Goal: Task Accomplishment & Management: Manage account settings

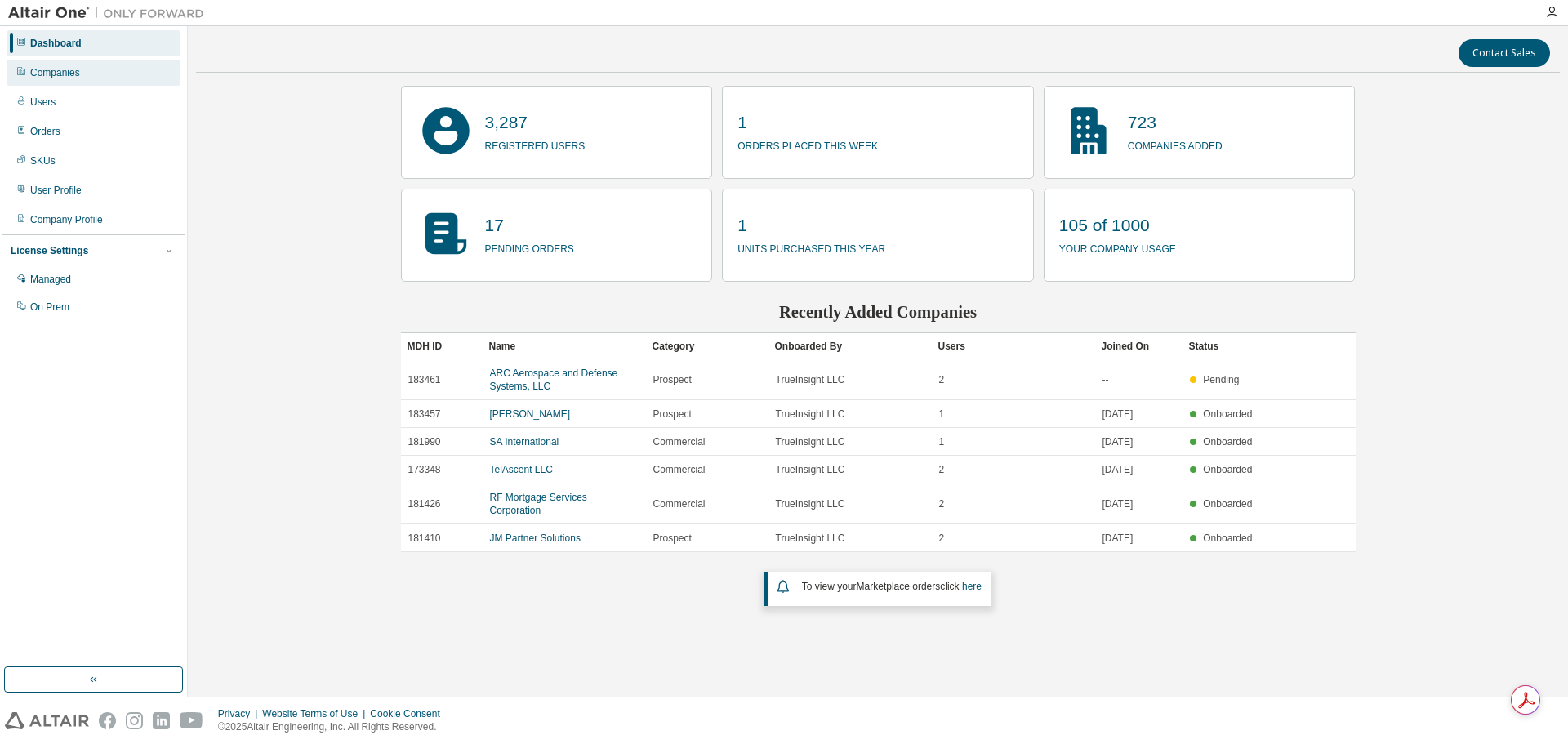
click at [84, 80] on div "Companies" at bounding box center [94, 72] width 174 height 26
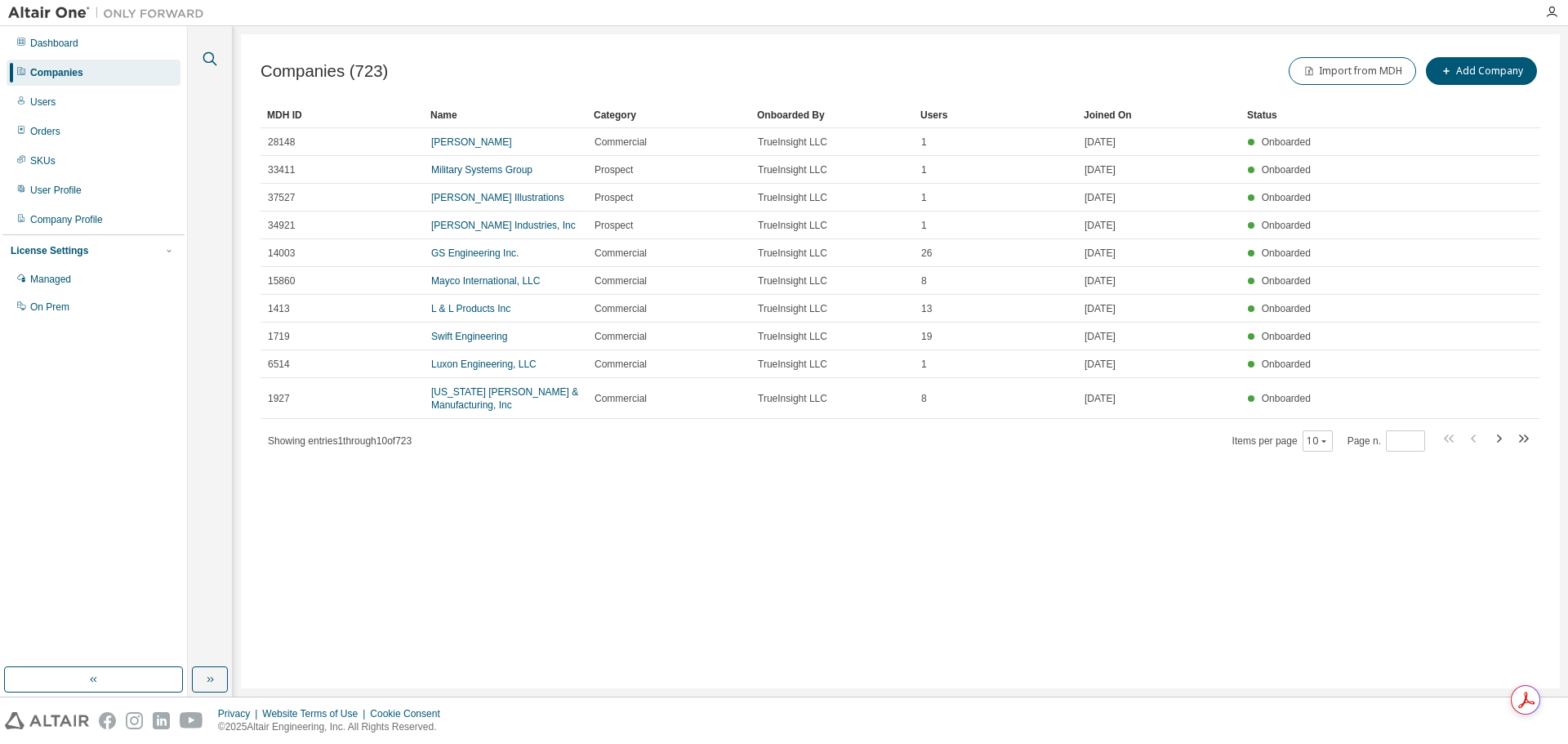
click at [216, 61] on icon "button" at bounding box center [210, 58] width 20 height 20
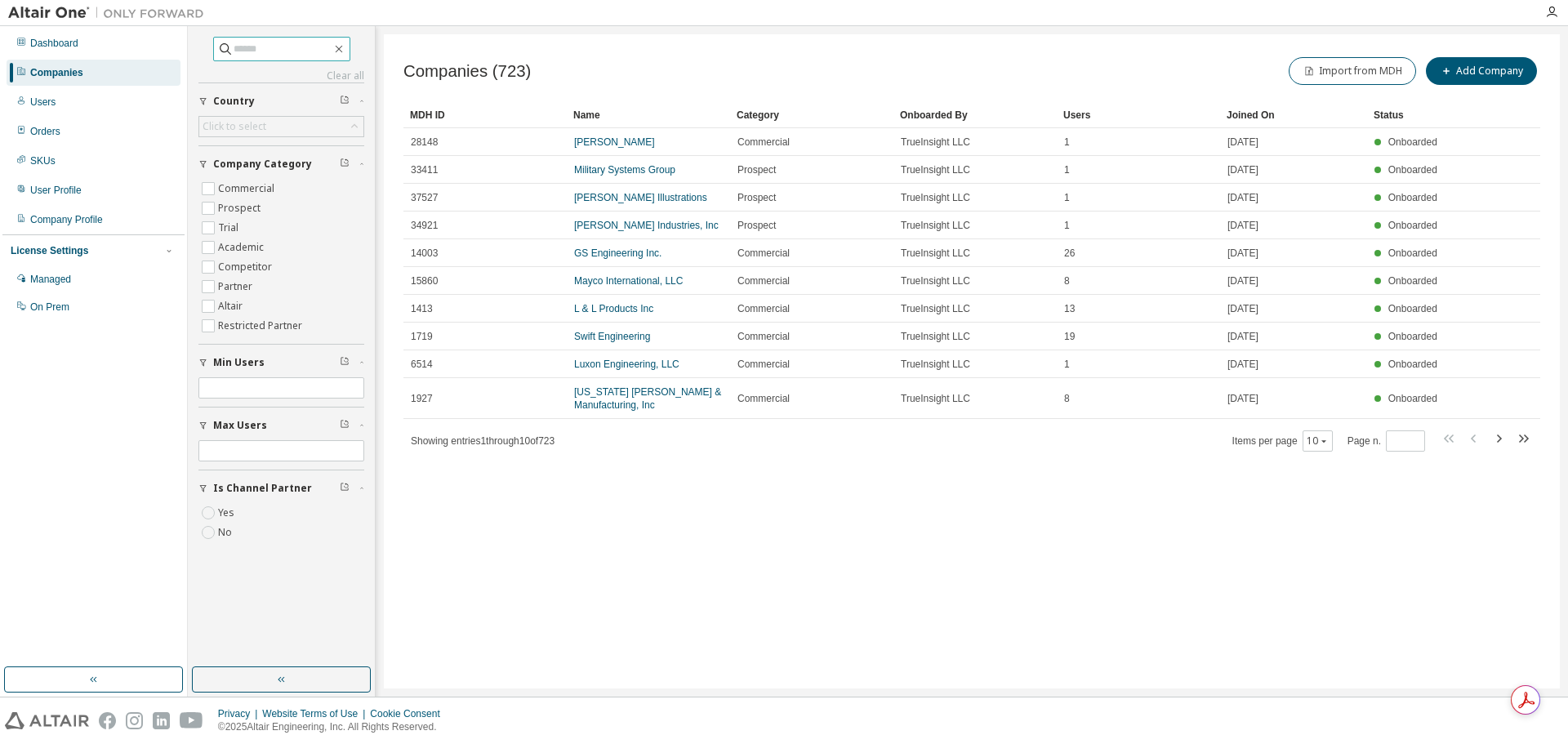
click at [269, 54] on input "text" at bounding box center [282, 49] width 98 height 16
type input "**********"
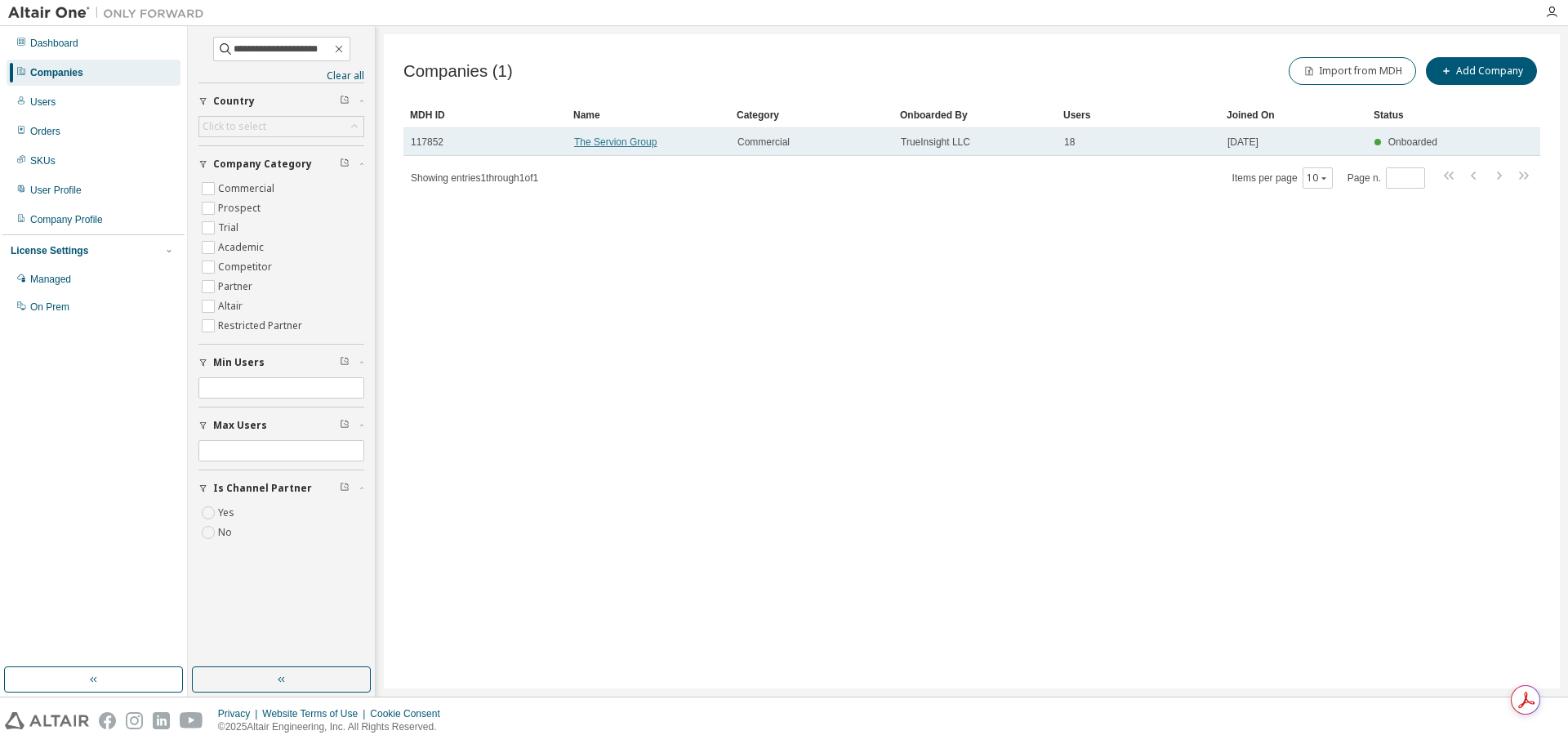
click at [648, 145] on link "The Servion Group" at bounding box center [615, 143] width 82 height 12
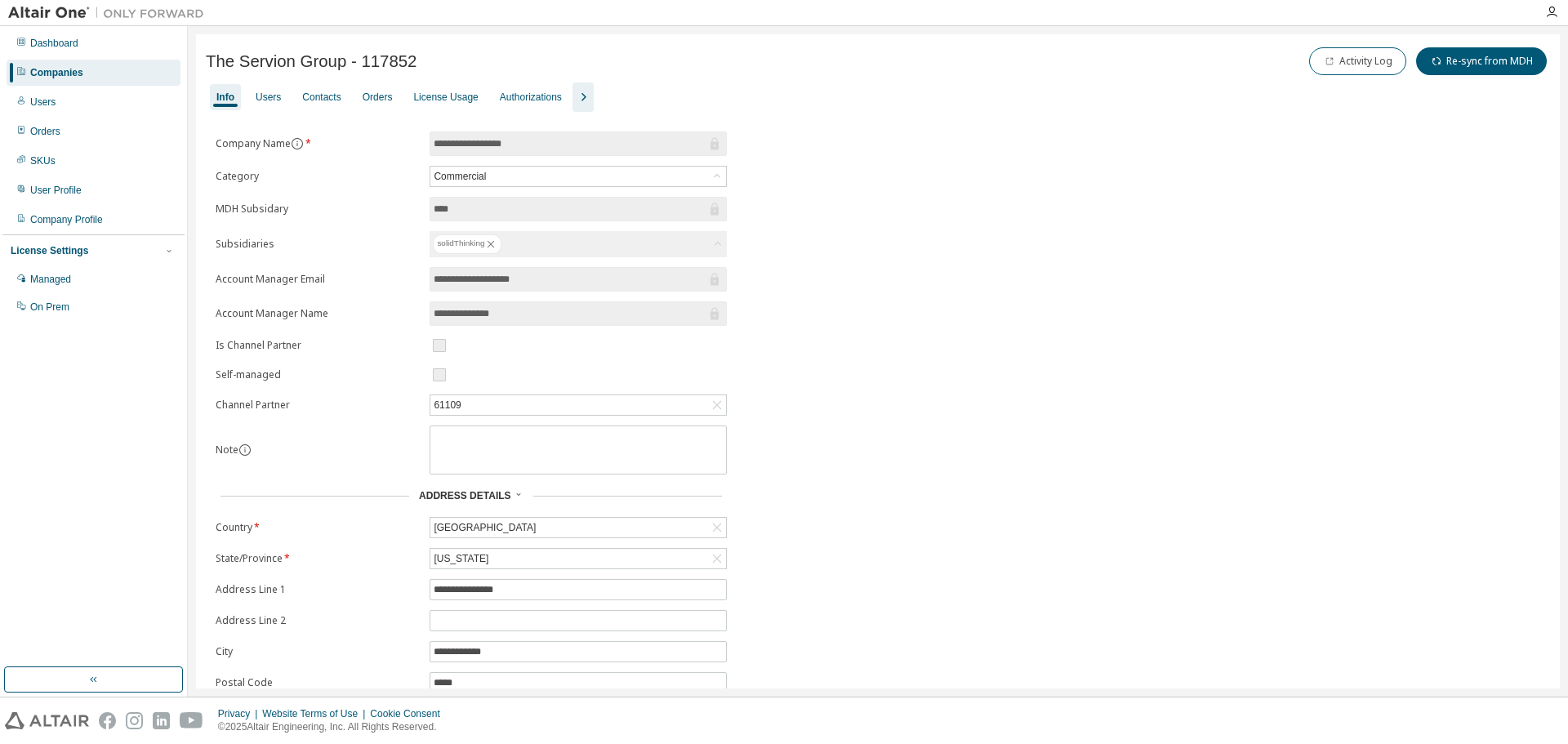
click at [249, 97] on div "Info Users Contacts Orders License Usage Authorizations" at bounding box center [878, 97] width 1344 height 30
click at [264, 97] on div "Users" at bounding box center [268, 97] width 26 height 13
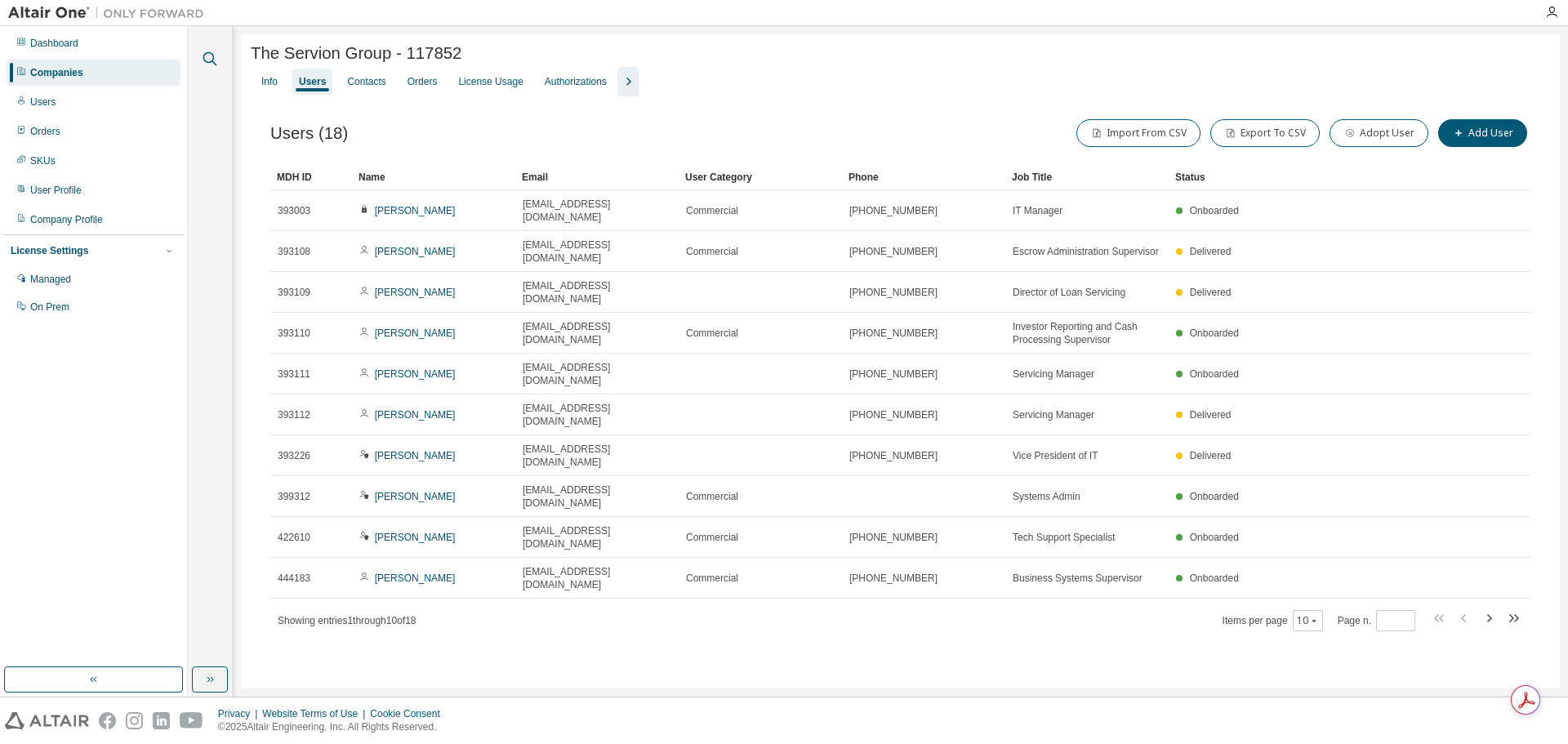
click at [216, 55] on icon "button" at bounding box center [210, 58] width 20 height 20
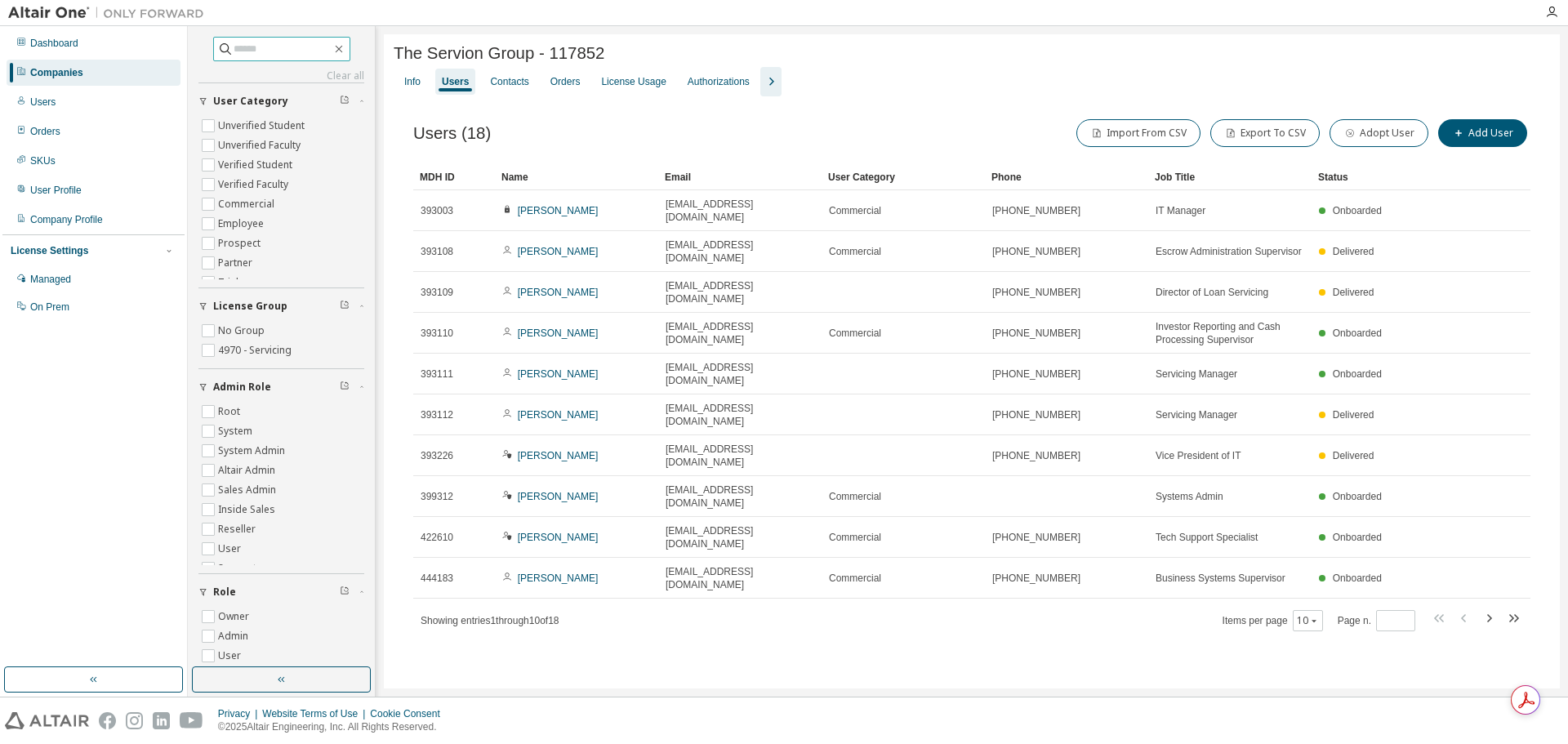
click at [251, 43] on input "text" at bounding box center [282, 49] width 98 height 16
type input "**********"
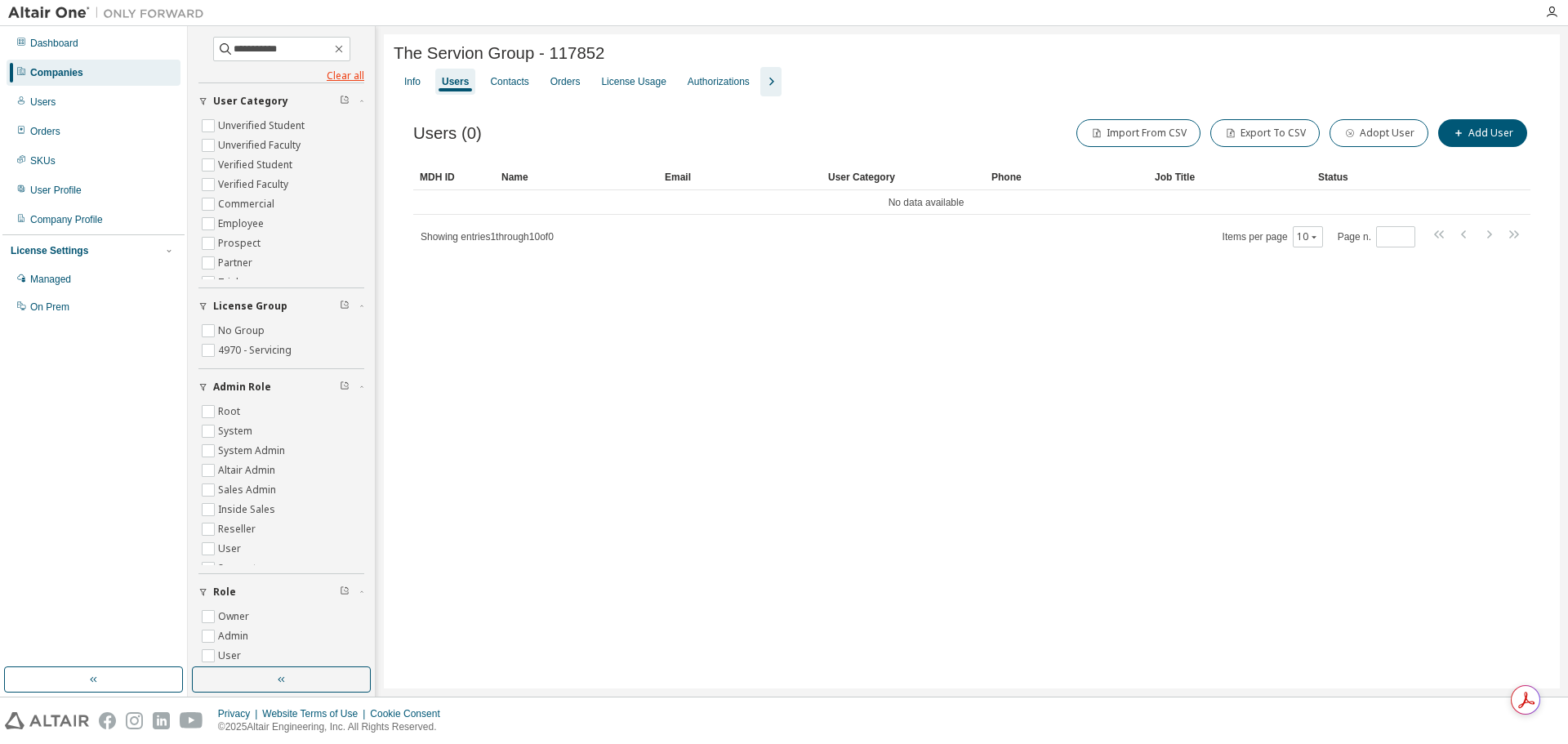
click at [343, 75] on link "Clear all" at bounding box center [280, 75] width 165 height 13
click at [114, 43] on div "Dashboard" at bounding box center [94, 44] width 174 height 26
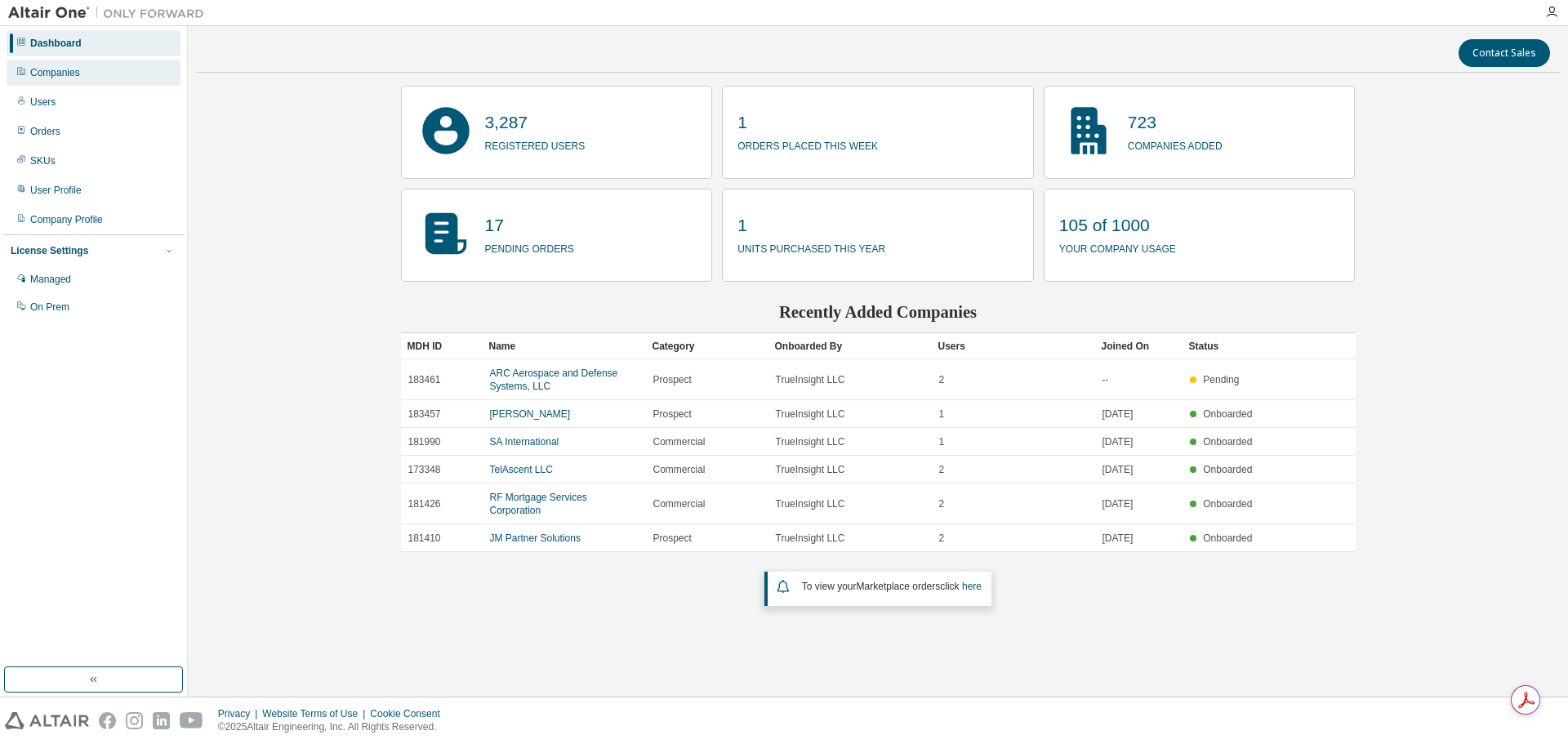
click at [101, 70] on div "Companies" at bounding box center [94, 72] width 174 height 26
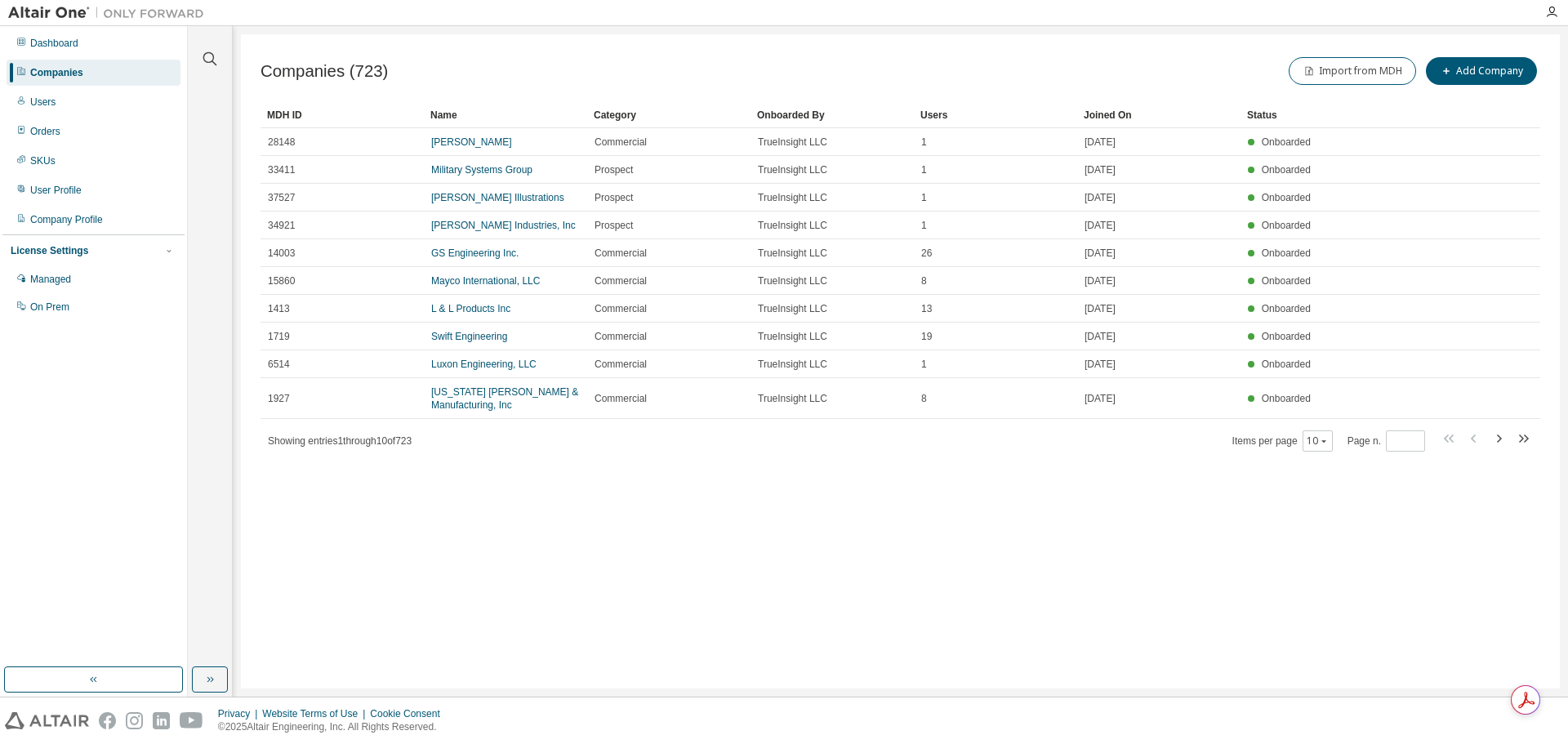
click at [223, 53] on div at bounding box center [210, 49] width 40 height 41
click at [218, 53] on icon "button" at bounding box center [210, 58] width 20 height 20
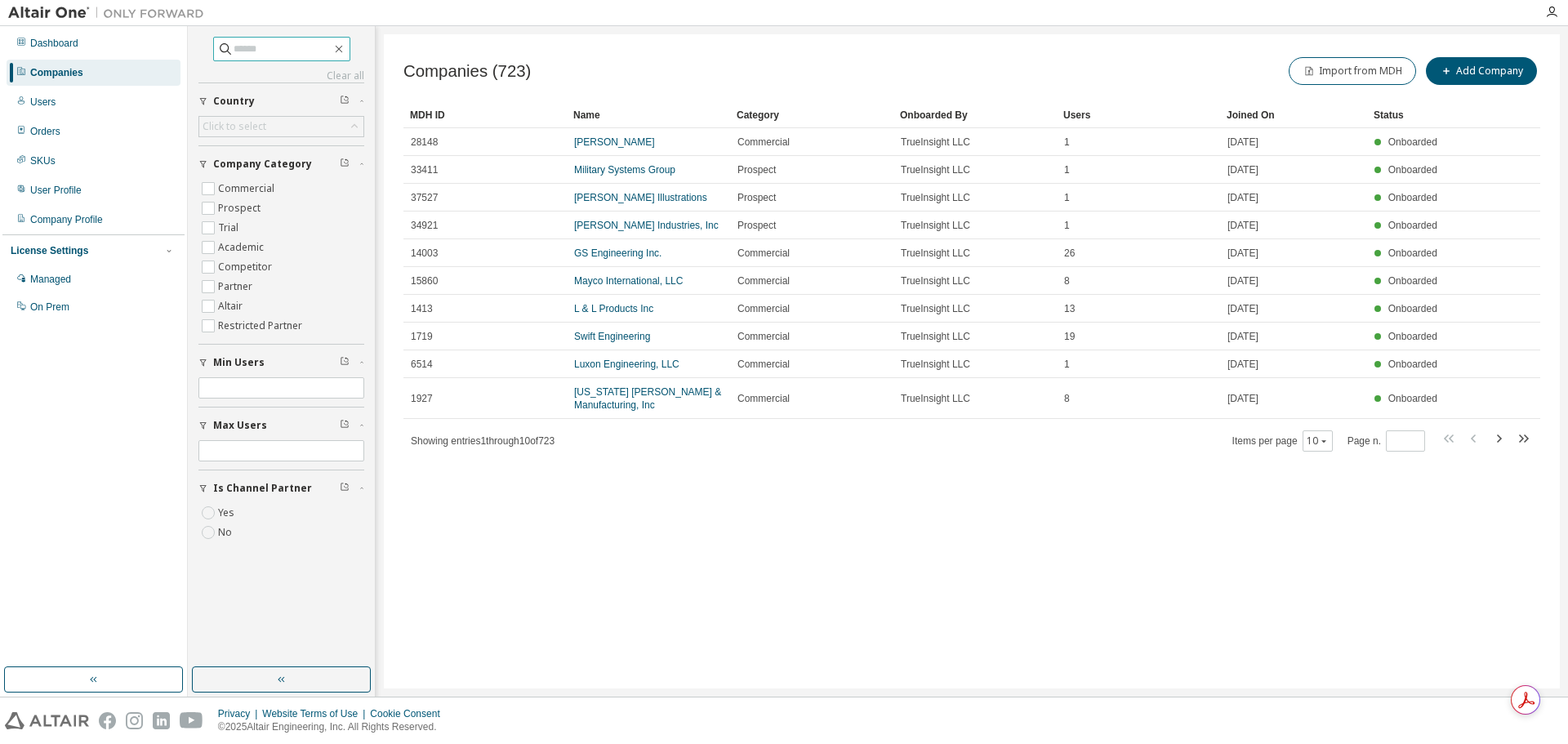
click at [281, 59] on span at bounding box center [281, 49] width 137 height 25
click at [282, 53] on input "text" at bounding box center [282, 49] width 98 height 16
type input "**********"
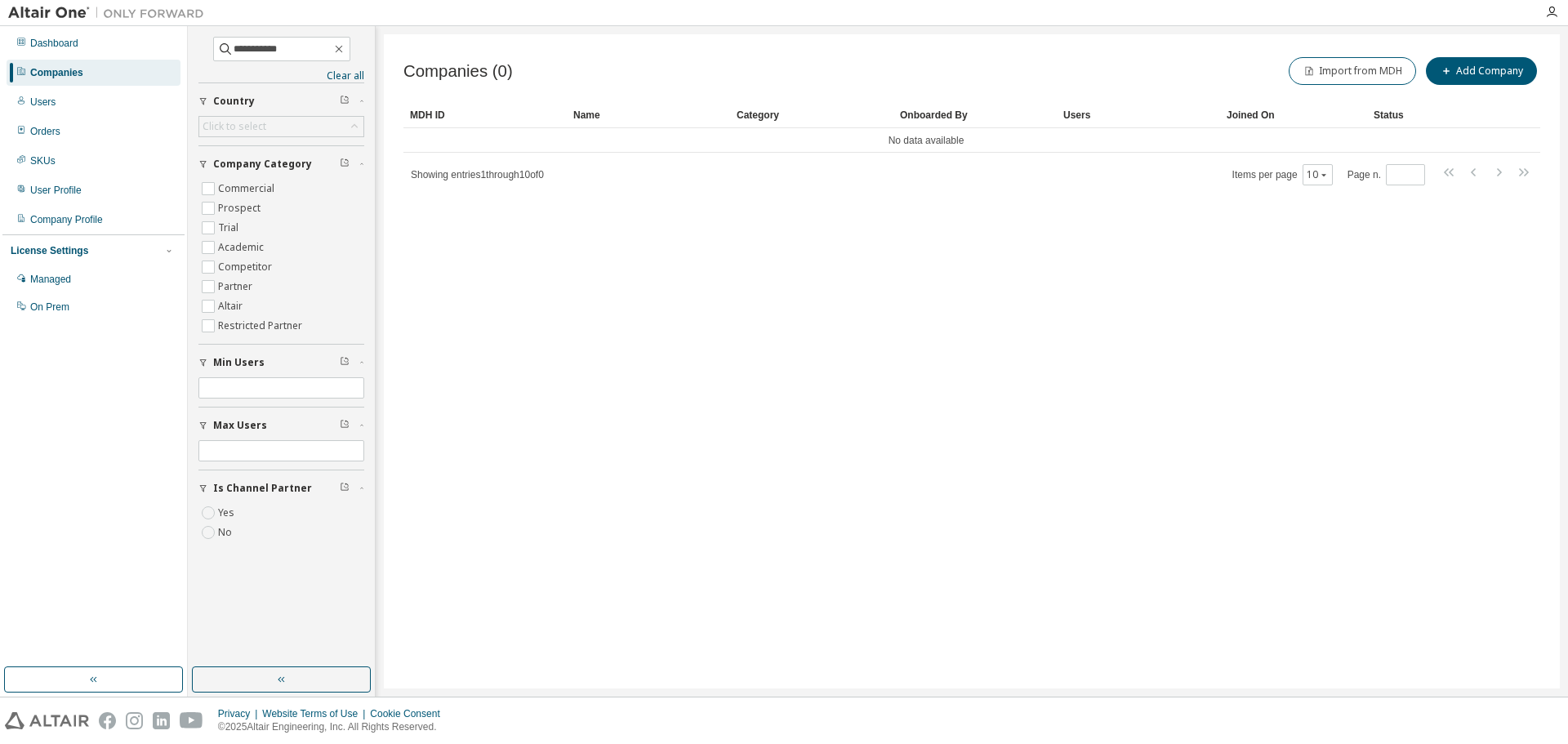
click at [1331, 318] on div "Companies (0) Import from MDH Add Company Clear Load Save Save As Field Operato…" at bounding box center [971, 362] width 1176 height 654
click at [342, 49] on icon "button" at bounding box center [338, 49] width 7 height 7
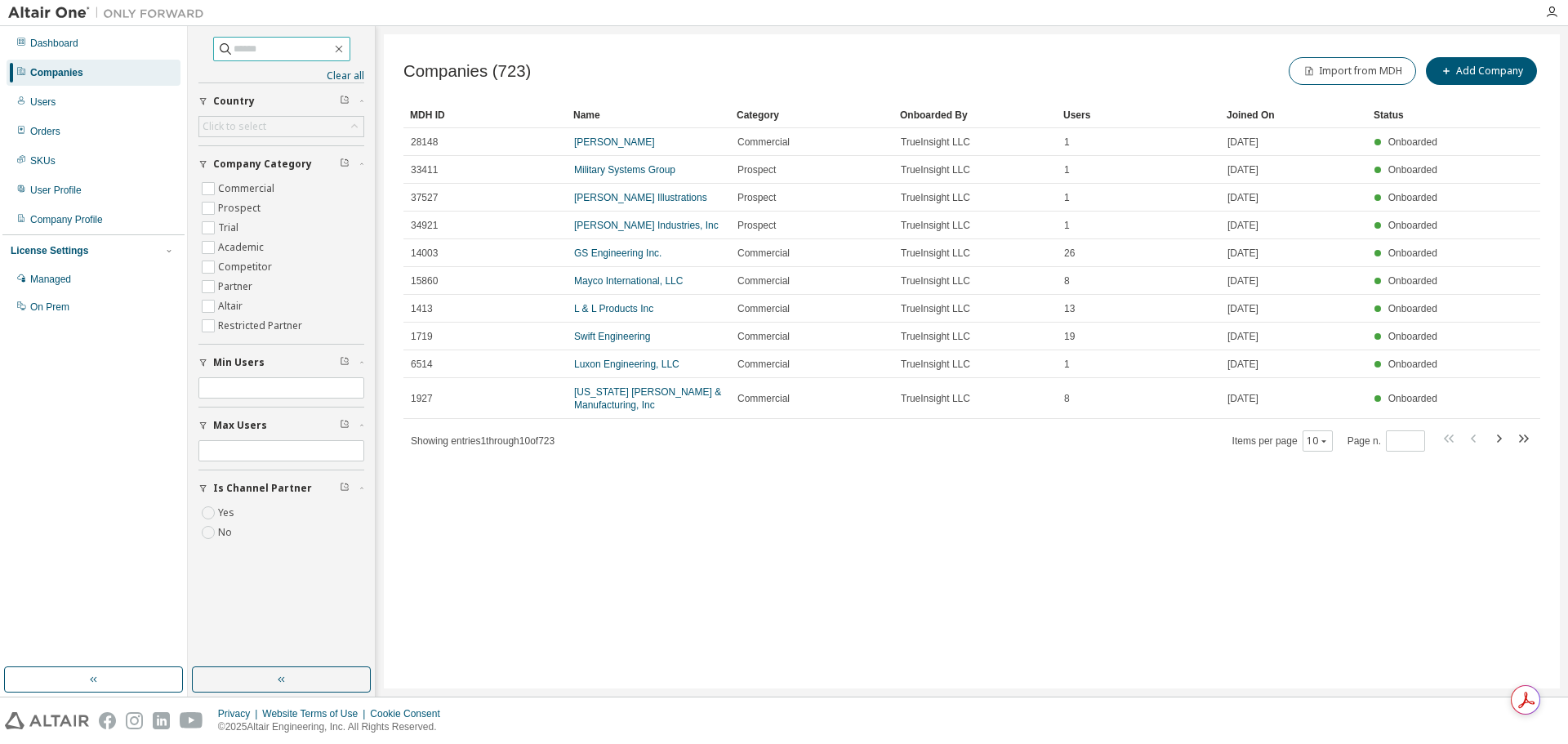
click at [275, 43] on input "text" at bounding box center [282, 49] width 98 height 16
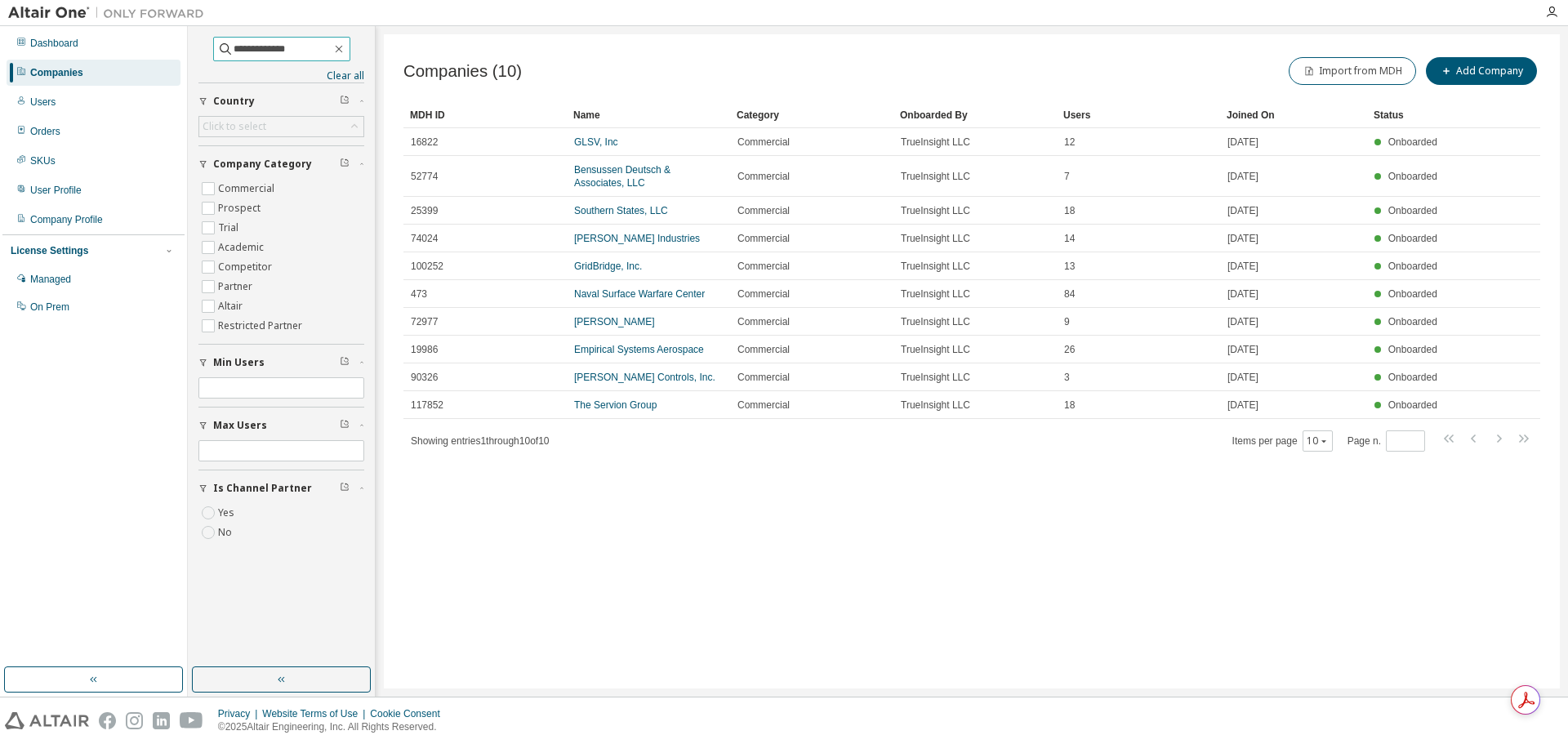
click at [237, 51] on input "**********" at bounding box center [282, 49] width 98 height 16
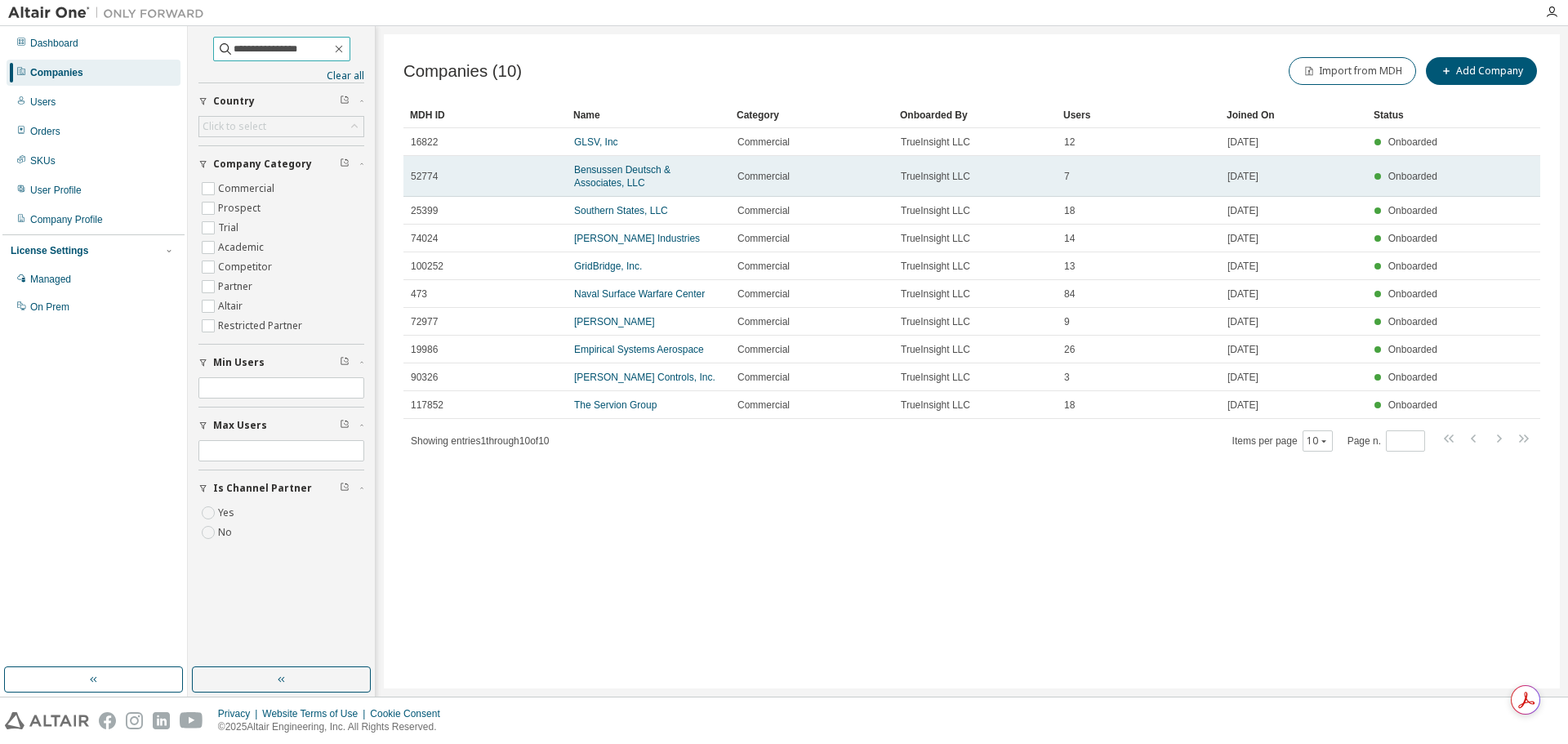
type input "**********"
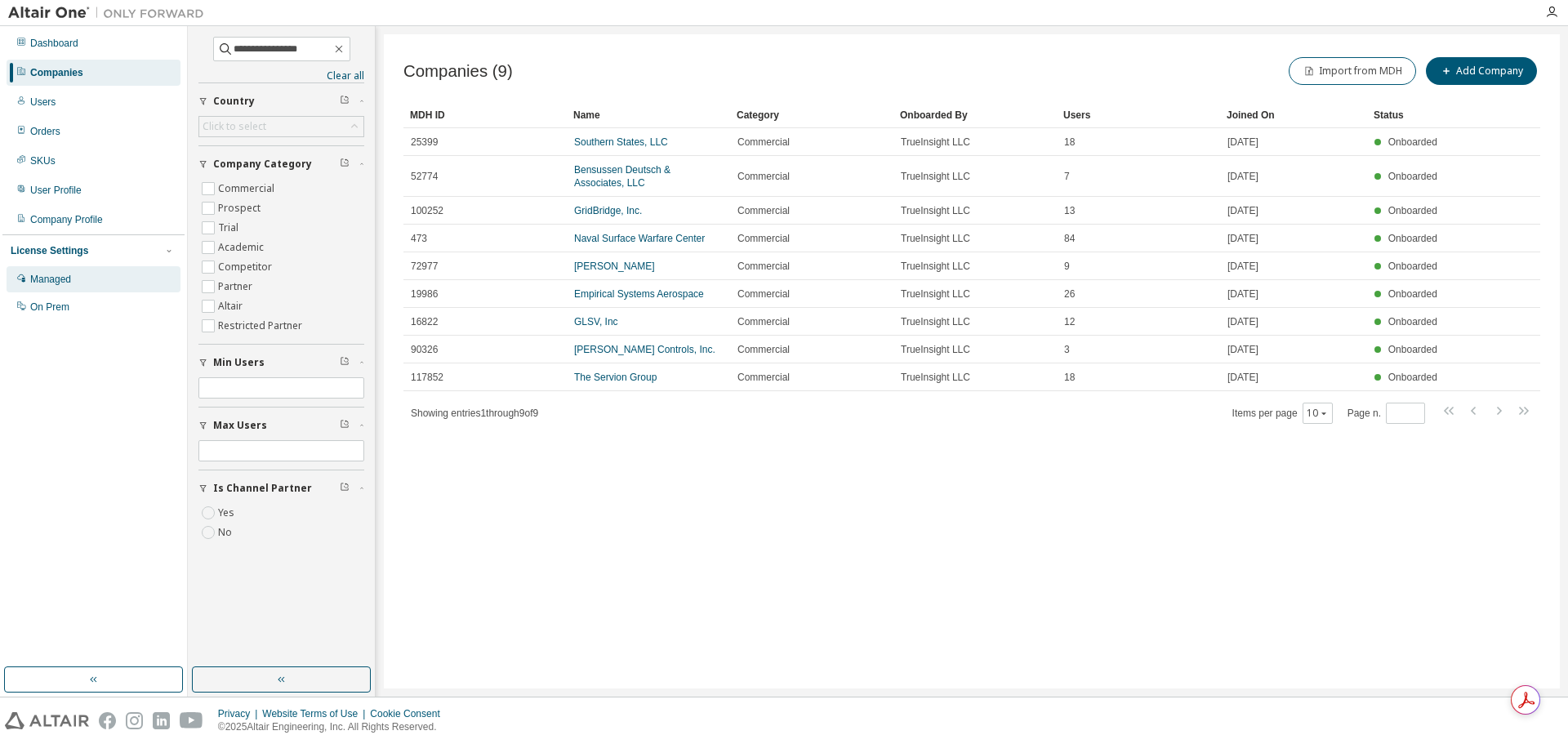
click at [96, 281] on div "Managed" at bounding box center [94, 279] width 174 height 26
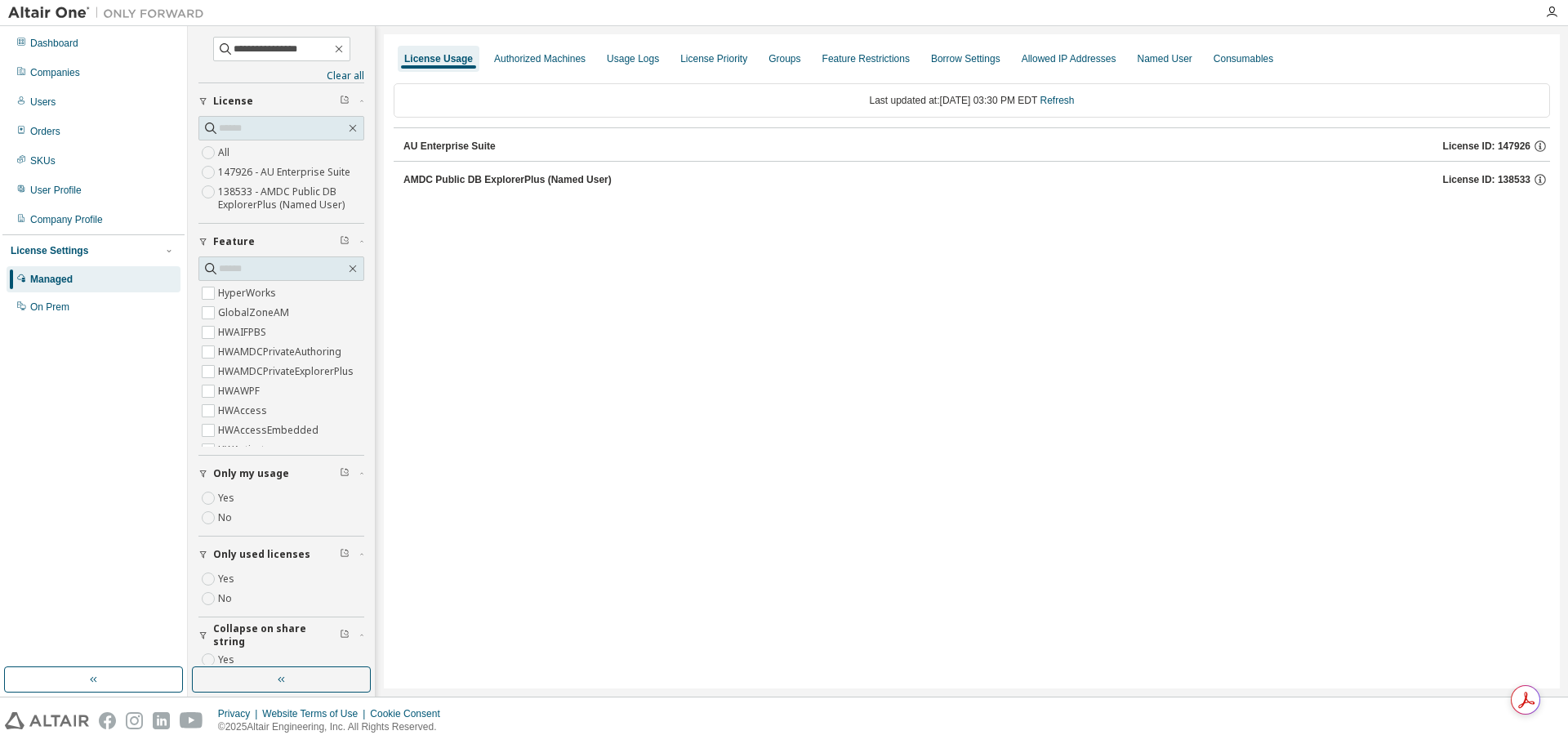
click at [473, 143] on div "AU Enterprise Suite" at bounding box center [449, 146] width 92 height 13
click at [346, 49] on icon "button" at bounding box center [339, 49] width 13 height 13
click at [398, 146] on icon "button" at bounding box center [398, 147] width 10 height 10
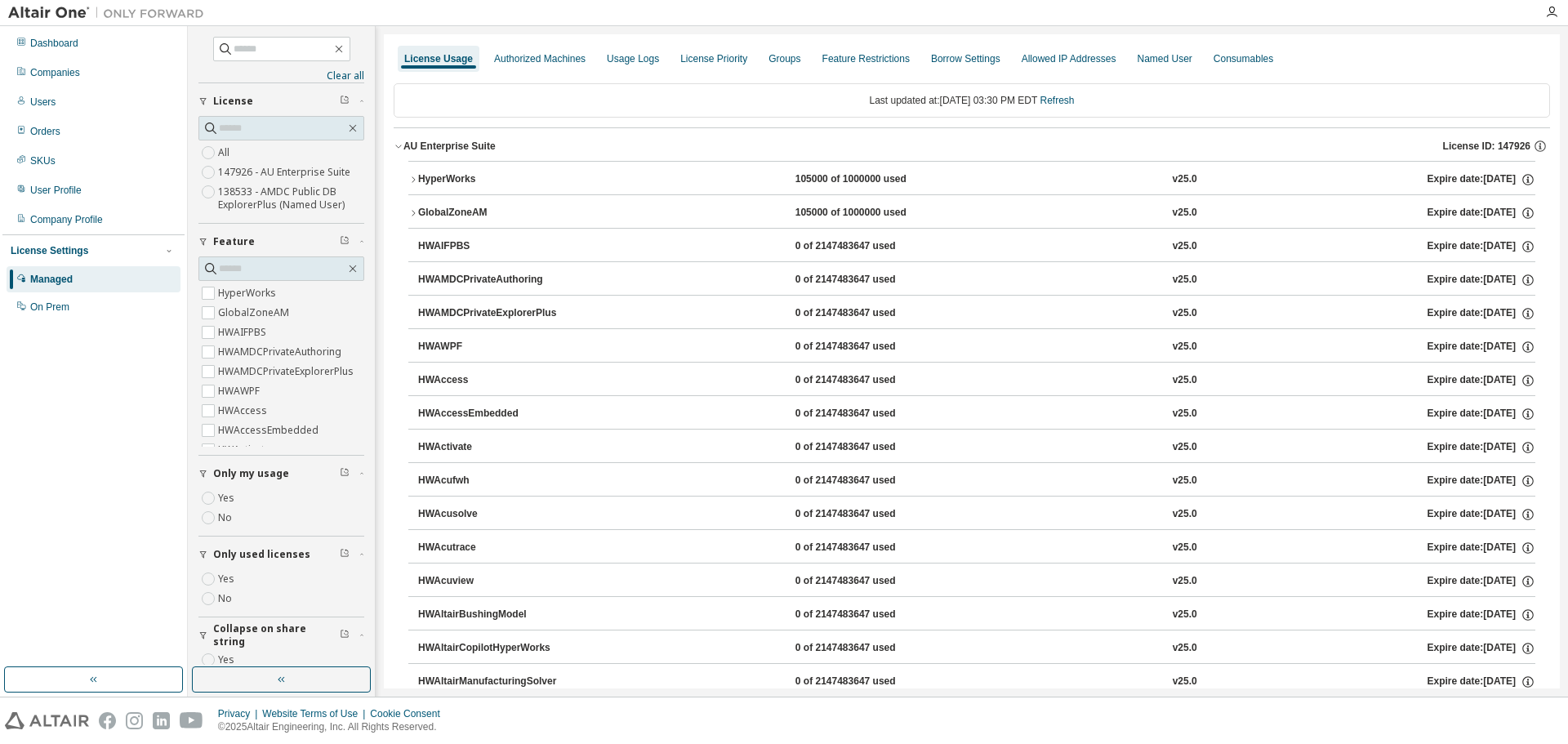
click at [400, 147] on icon "button" at bounding box center [398, 147] width 6 height 3
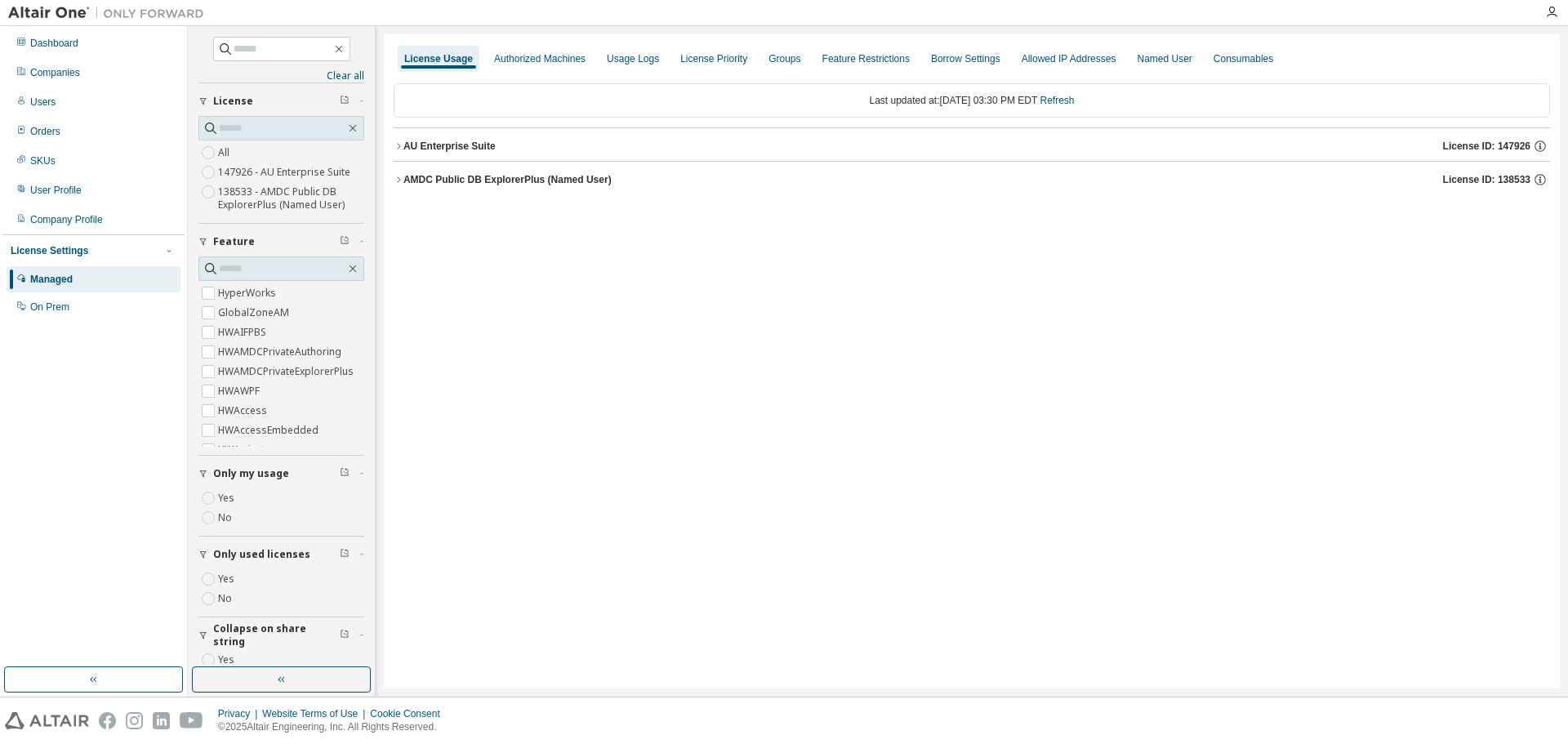
click at [400, 147] on icon "button" at bounding box center [398, 146] width 3 height 6
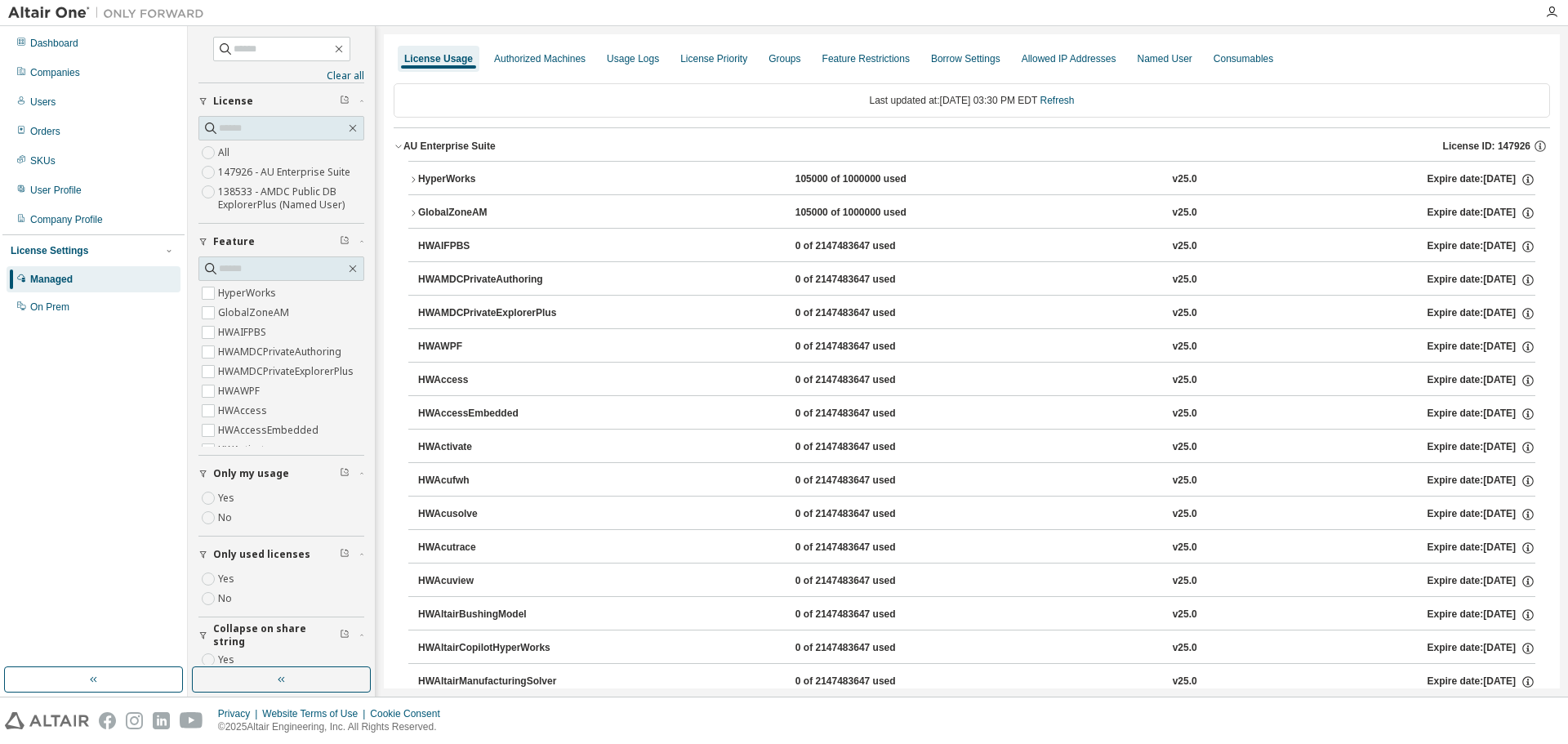
click at [415, 180] on icon "button" at bounding box center [413, 179] width 10 height 10
